Goal: Information Seeking & Learning: Learn about a topic

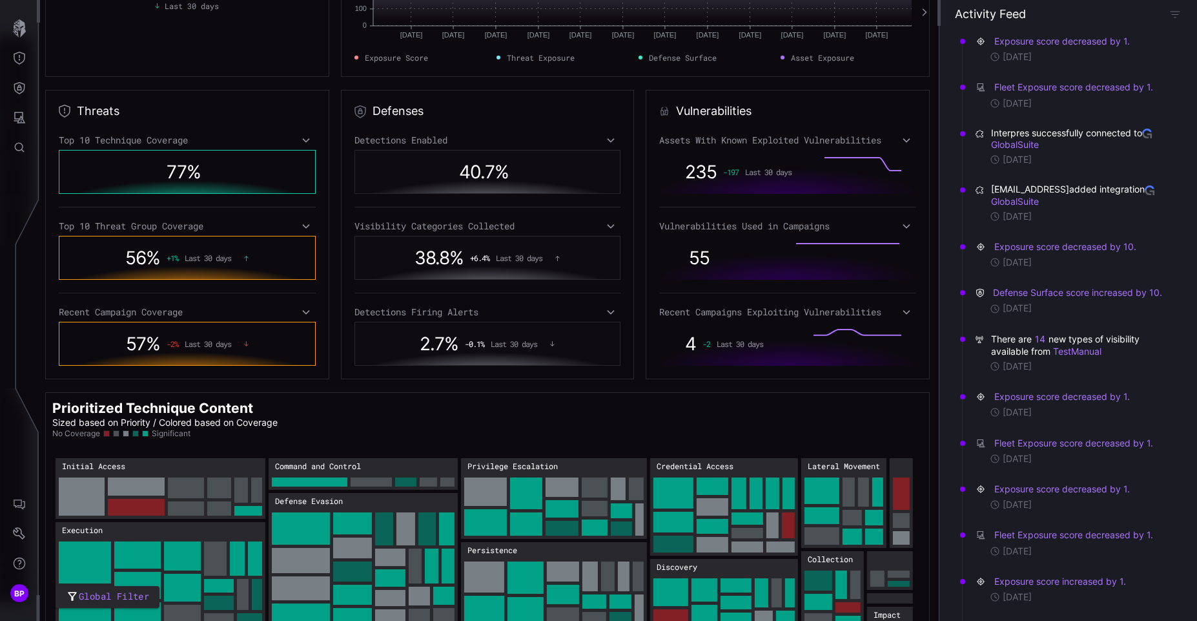
scroll to position [160, 0]
click at [74, 496] on rect "Initial Access → Initial Access:Spearphishing Attachment: 100" at bounding box center [82, 497] width 46 height 38
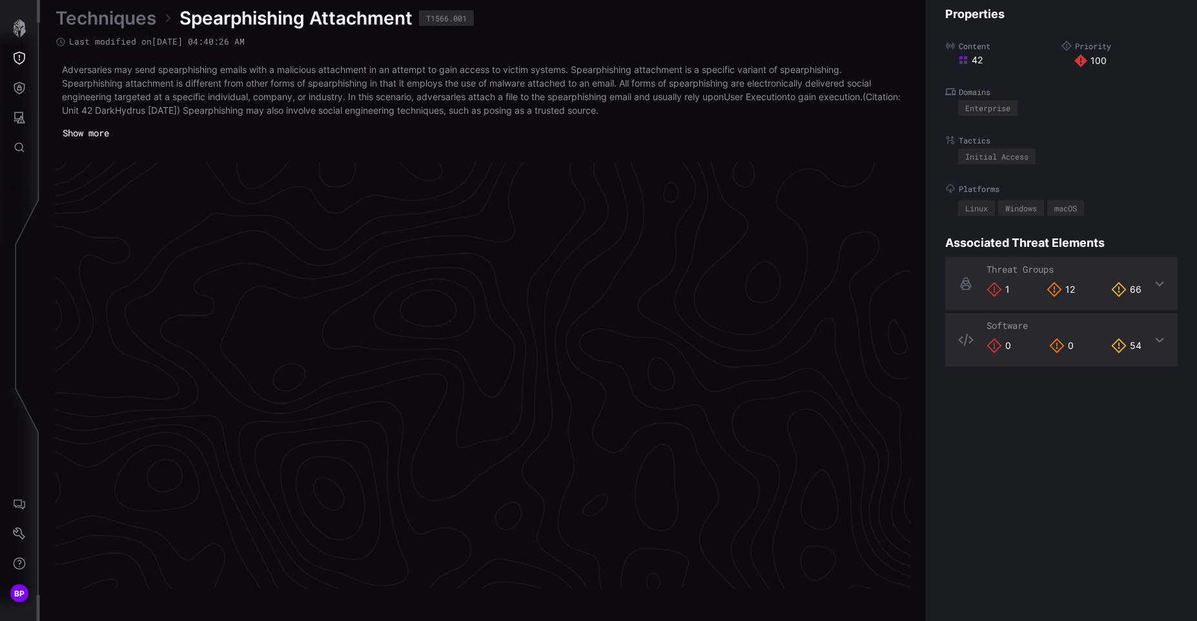
scroll to position [2698, 546]
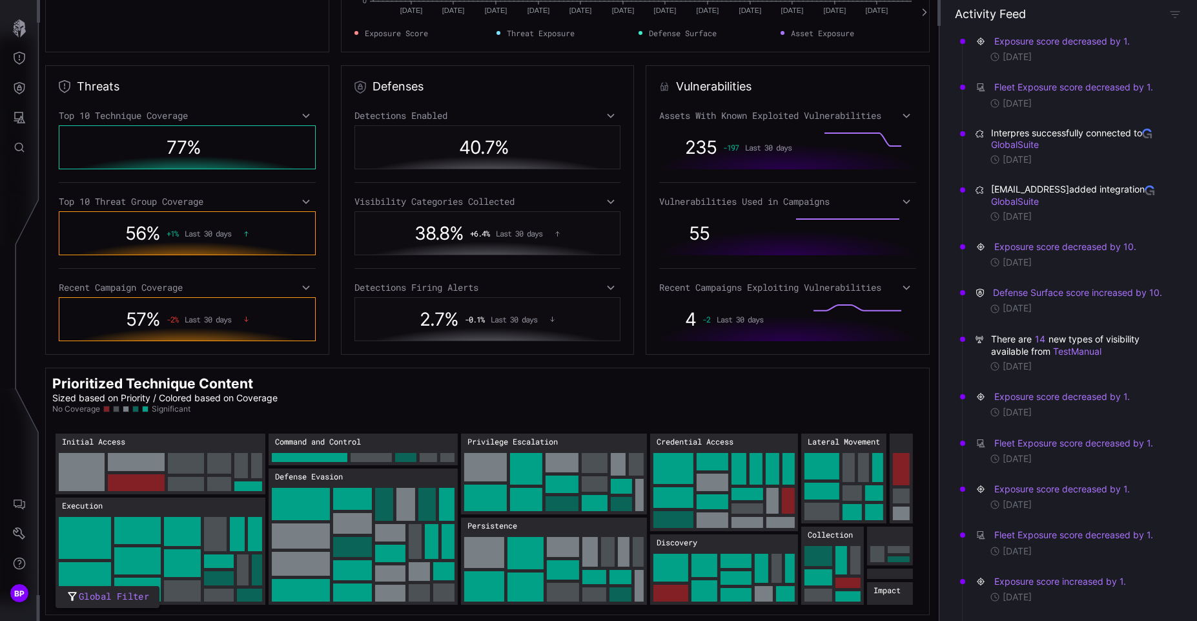
scroll to position [186, 0]
click at [488, 460] on rect "Privilege Escalation → Privilege Escalation:Valid Accounts: 63" at bounding box center [485, 466] width 43 height 28
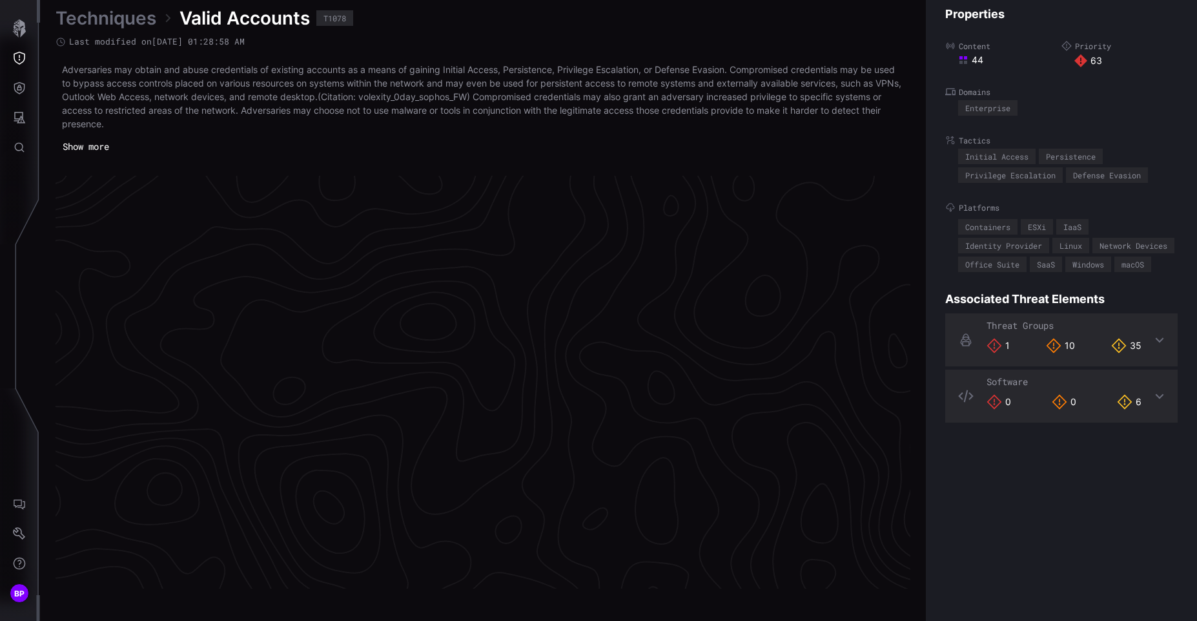
scroll to position [2704, 546]
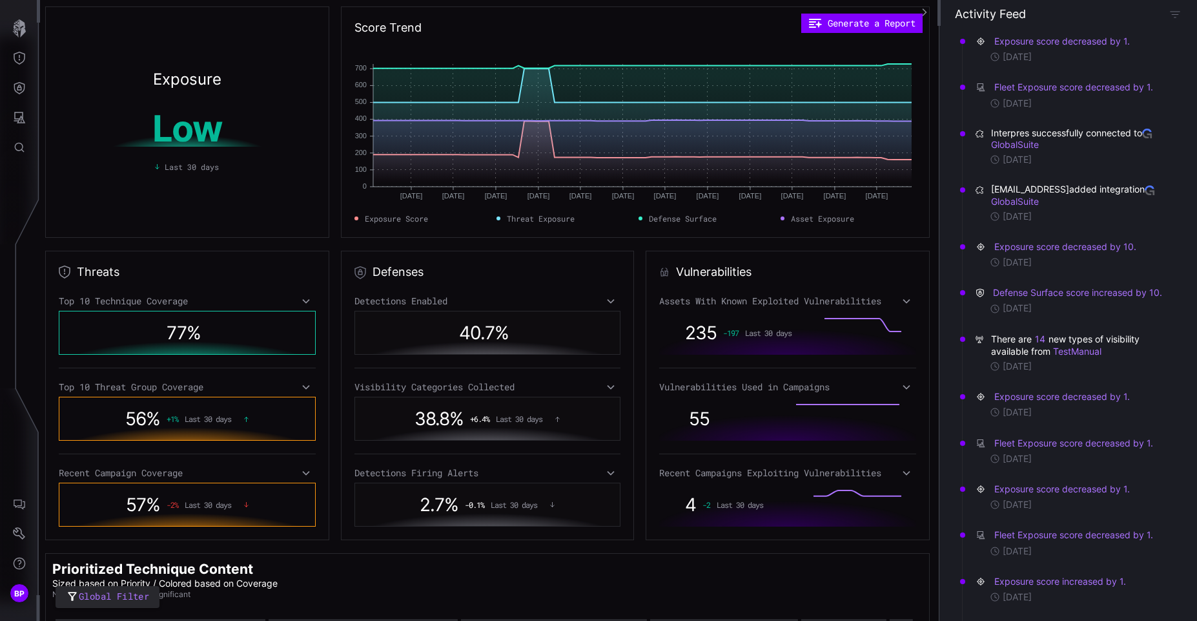
click at [304, 300] on icon at bounding box center [306, 301] width 9 height 10
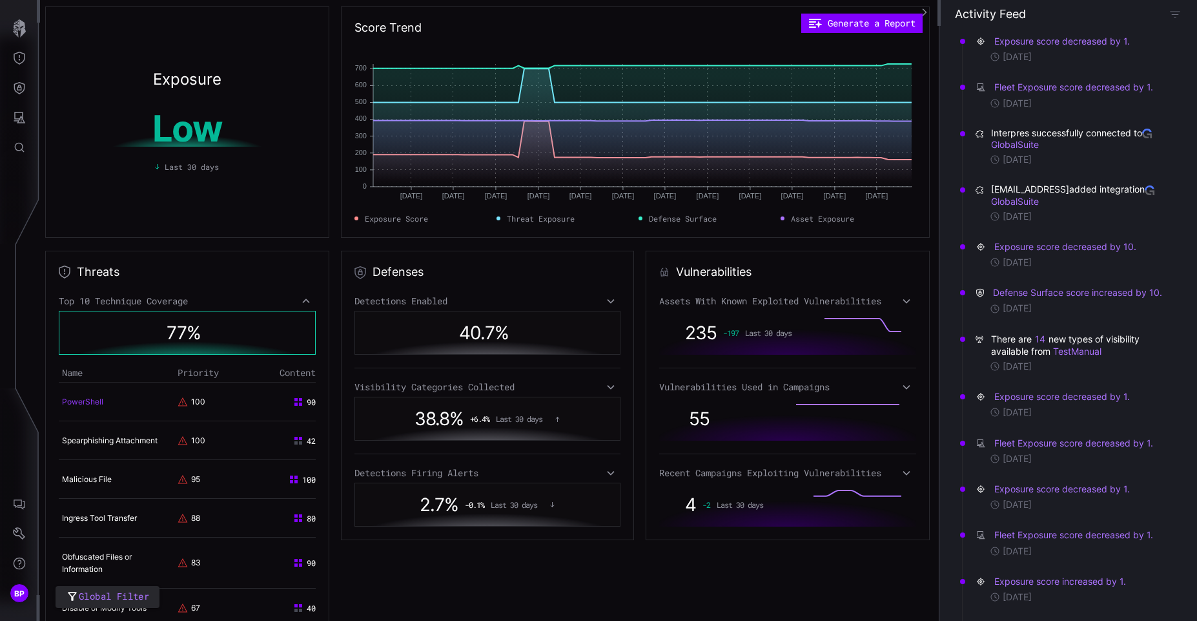
click at [80, 400] on link "PowerShell" at bounding box center [82, 401] width 41 height 10
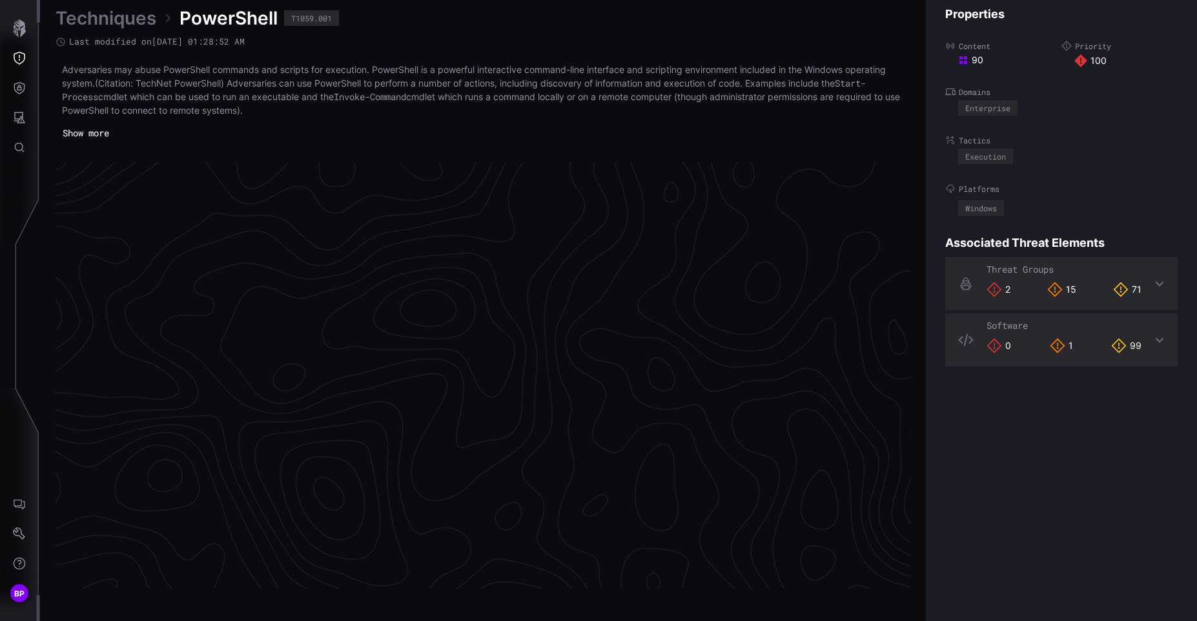
scroll to position [2698, 546]
